Goal: Navigation & Orientation: Find specific page/section

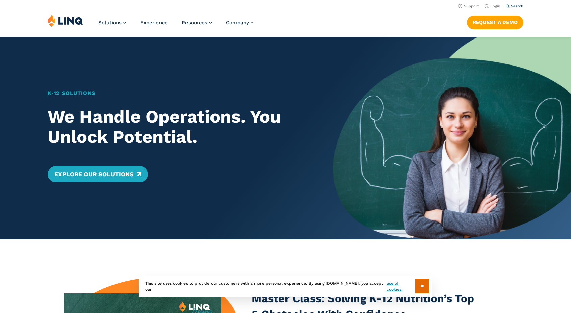
click at [513, 4] on span "Search" at bounding box center [517, 6] width 12 height 4
click at [500, 5] on link "Login" at bounding box center [492, 6] width 16 height 4
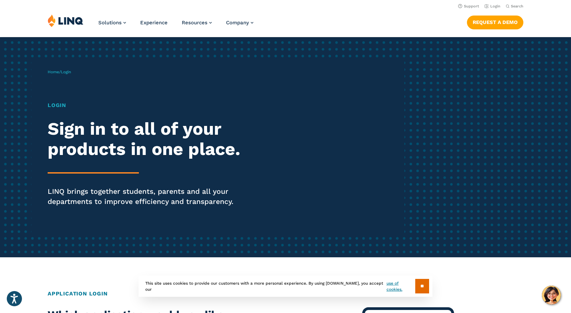
click at [127, 25] on ul "Solutions Nutrition Overview NEW School Nutrition Suite School Nutrition State …" at bounding box center [175, 25] width 155 height 22
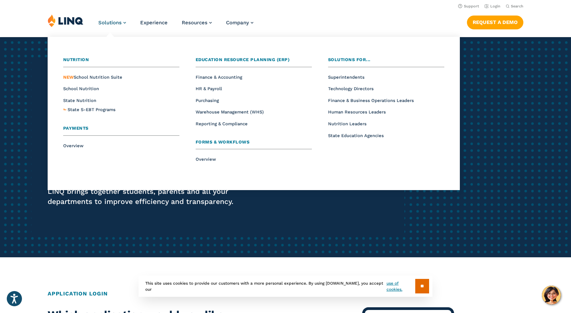
click at [120, 22] on span "Solutions" at bounding box center [109, 23] width 23 height 6
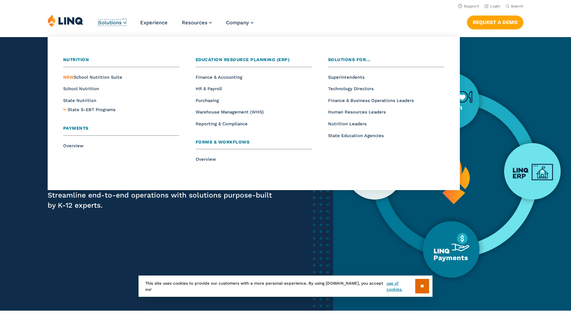
click at [120, 22] on span "Solutions" at bounding box center [109, 23] width 23 height 6
